Goal: Information Seeking & Learning: Find specific fact

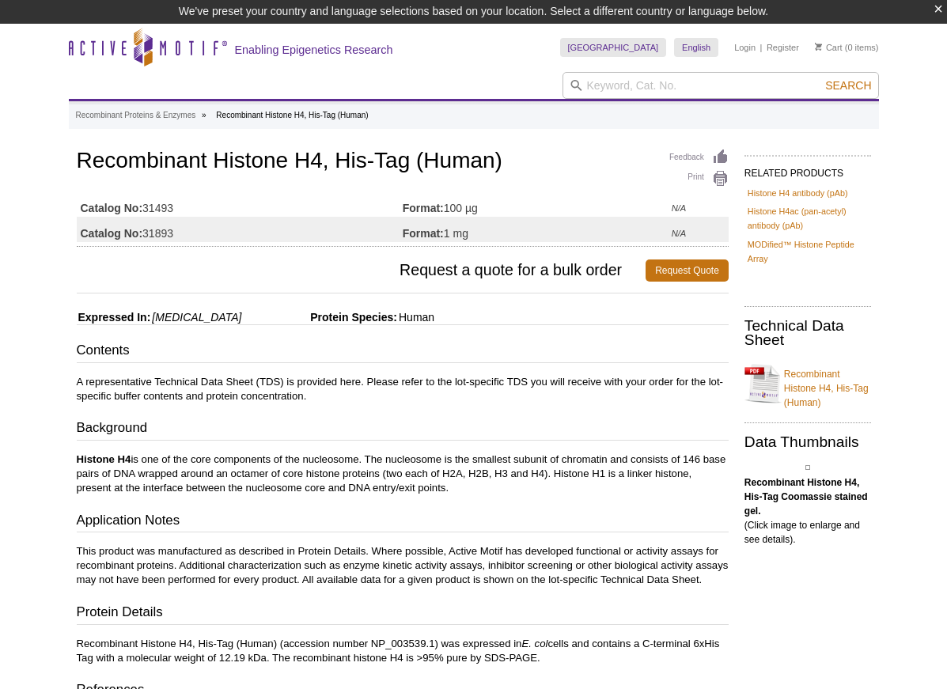
click at [107, 203] on strong "Catalog No:" at bounding box center [112, 208] width 62 height 14
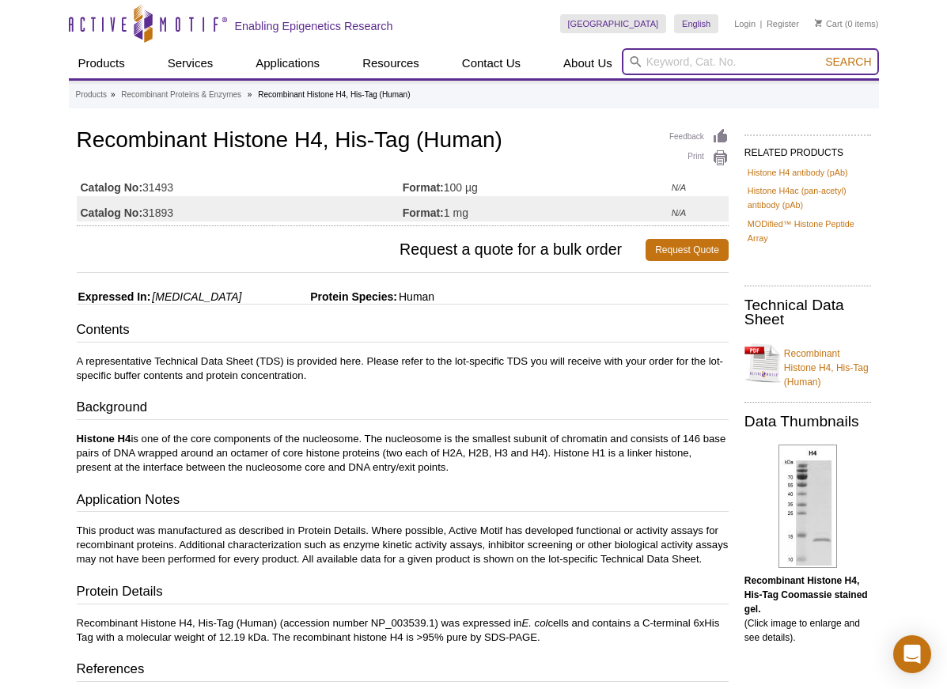
click at [673, 64] on input "search" at bounding box center [750, 61] width 257 height 27
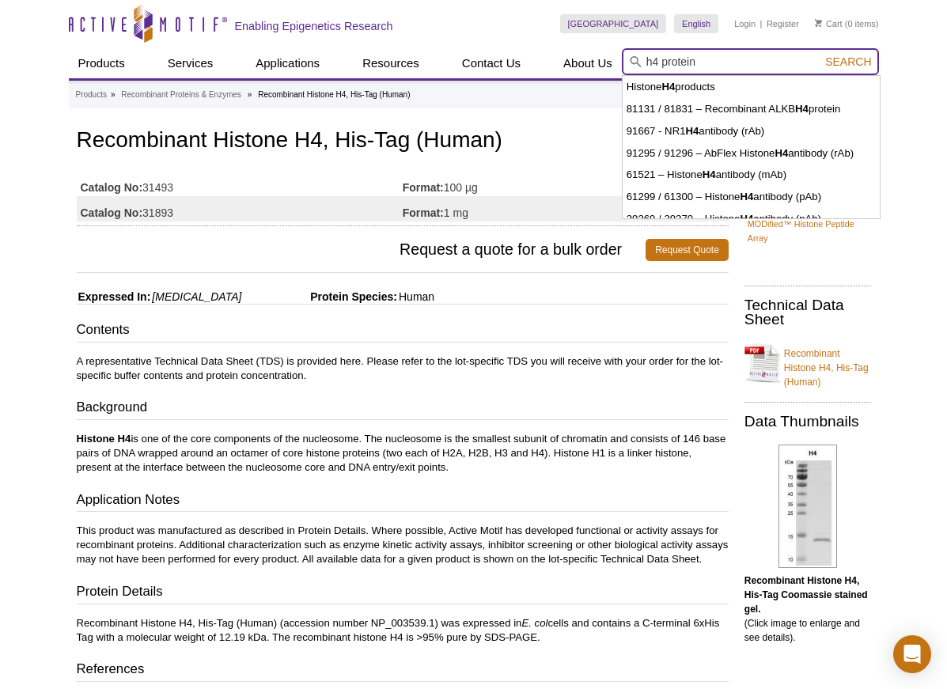
type input "h4 protein"
click at [820, 55] on button "Search" at bounding box center [847, 62] width 55 height 14
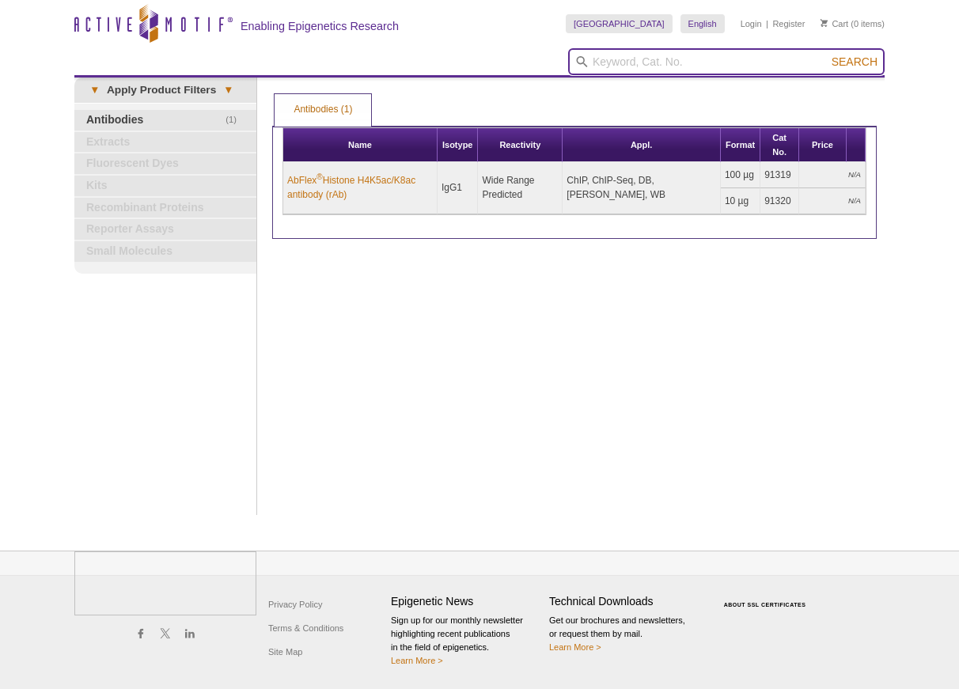
click at [602, 55] on input "search" at bounding box center [726, 61] width 316 height 27
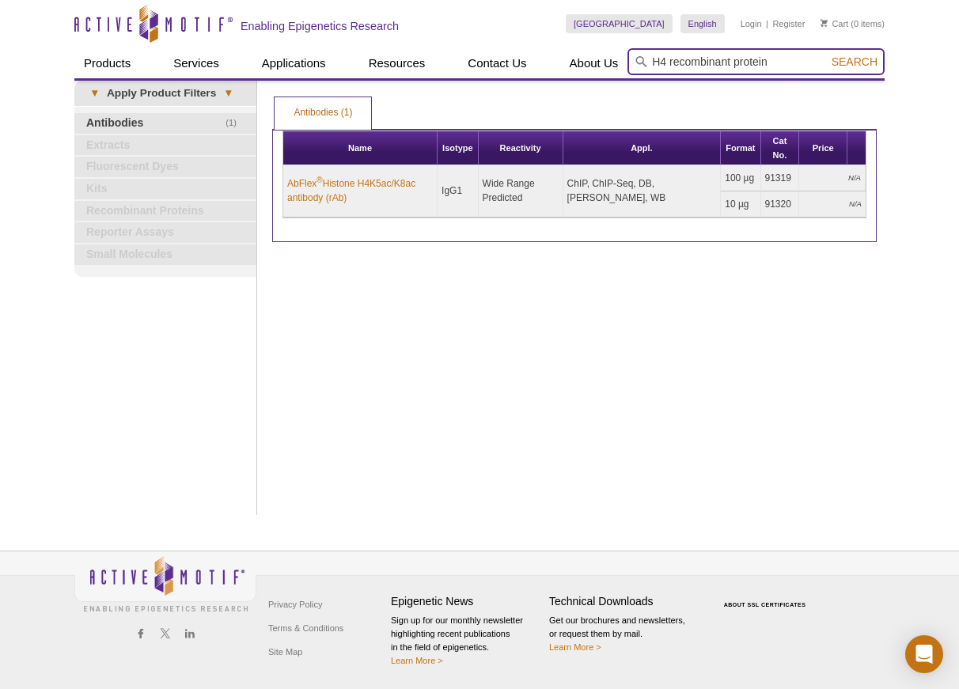
type input "H4 recombinant protein"
click at [827, 55] on button "Search" at bounding box center [854, 62] width 55 height 14
